Goal: Communication & Community: Ask a question

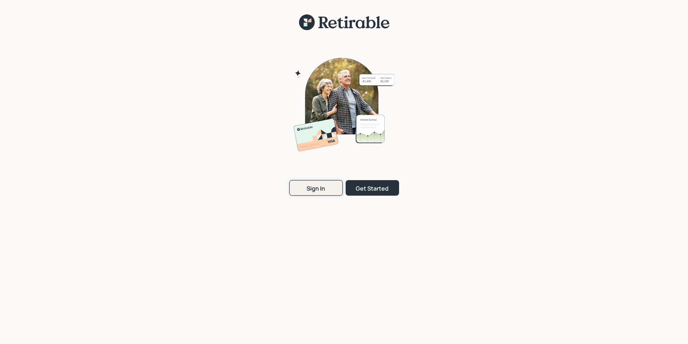
click at [320, 188] on div "Sign In" at bounding box center [315, 188] width 18 height 8
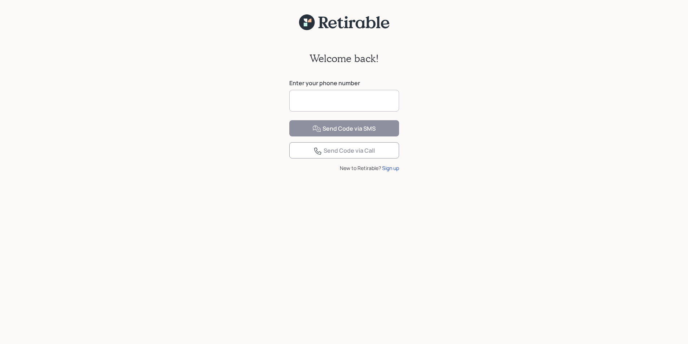
click at [318, 103] on input at bounding box center [344, 101] width 110 height 22
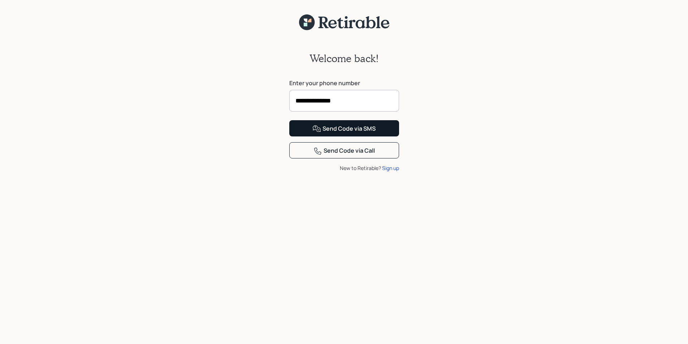
type input "**********"
click at [342, 133] on div "Send Code via SMS" at bounding box center [343, 129] width 63 height 9
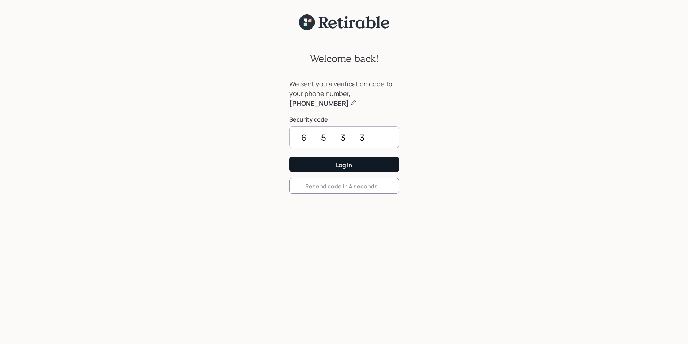
type input "6533"
click at [358, 167] on button "Log In" at bounding box center [344, 165] width 110 height 16
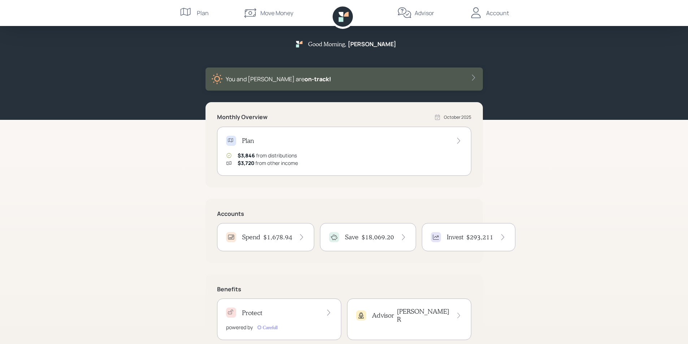
click at [435, 312] on h4 "Michael R" at bounding box center [423, 315] width 53 height 16
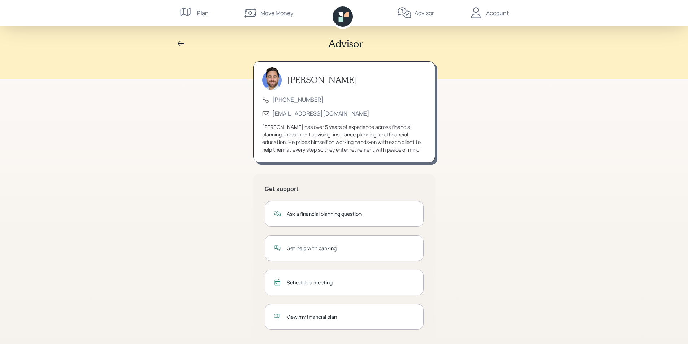
click at [335, 214] on div "Ask a financial planning question" at bounding box center [351, 214] width 128 height 8
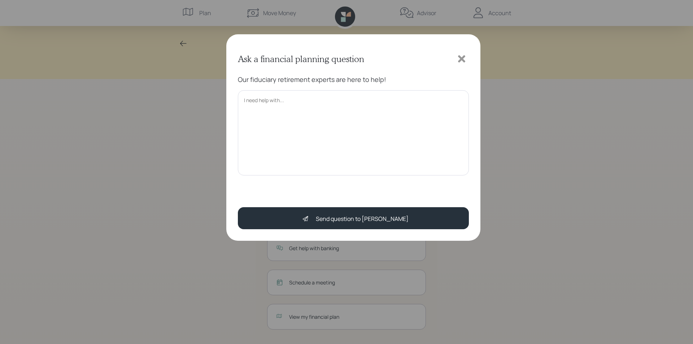
click at [288, 100] on textarea at bounding box center [353, 132] width 231 height 85
click at [371, 114] on textarea "Mike, What is the deal with the Notice of Resignation as" at bounding box center [353, 132] width 231 height 85
click at [462, 115] on textarea "Mike, What is the deal with the Notice of Resignation as IRA Trustee I received…" at bounding box center [353, 132] width 231 height 85
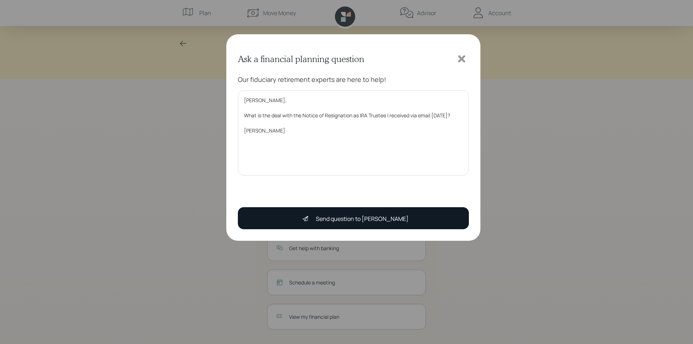
type textarea "Mike, What is the deal with the Notice of Resignation as IRA Trustee I received…"
click at [376, 217] on div "Send question to Michael" at bounding box center [362, 218] width 93 height 9
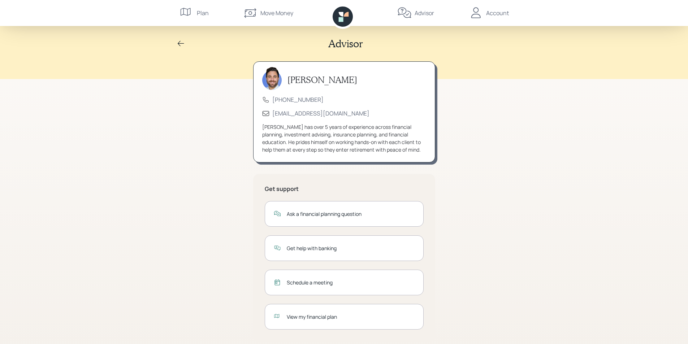
click at [179, 42] on icon at bounding box center [180, 43] width 9 height 9
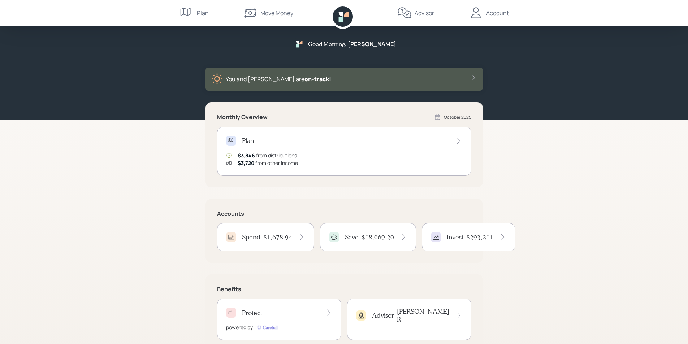
click at [265, 235] on h4 "$1,678.94" at bounding box center [277, 237] width 29 height 8
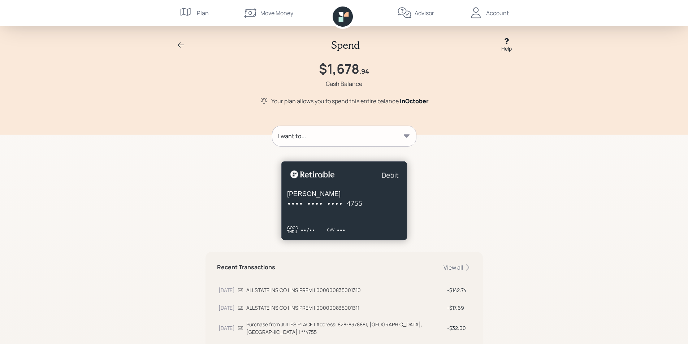
click at [492, 12] on div "Account" at bounding box center [497, 13] width 23 height 9
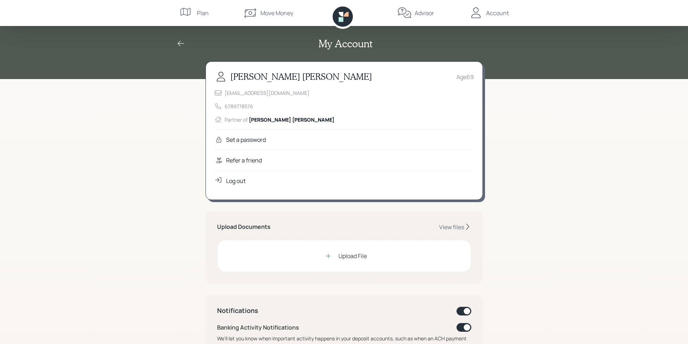
click at [238, 183] on div "Log out" at bounding box center [235, 180] width 19 height 9
